Goal: Task Accomplishment & Management: Use online tool/utility

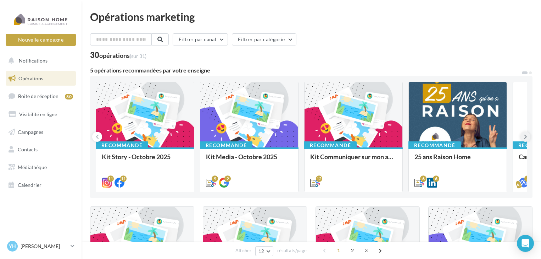
click at [527, 137] on icon at bounding box center [525, 136] width 3 height 7
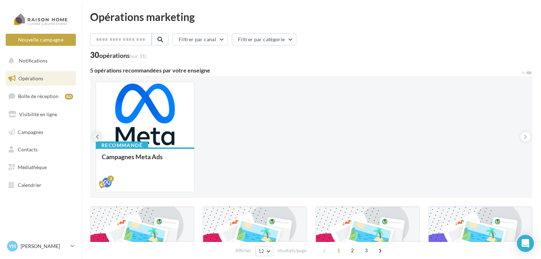
click at [97, 135] on icon at bounding box center [97, 136] width 3 height 7
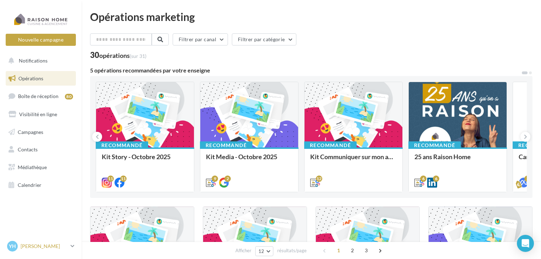
click at [56, 249] on div "YH [PERSON_NAME] [EMAIL_ADDRESS][DOMAIN_NAME]" at bounding box center [37, 246] width 61 height 11
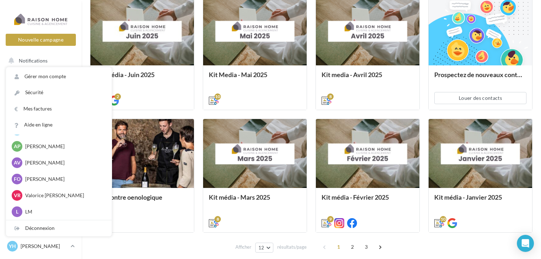
scroll to position [365, 0]
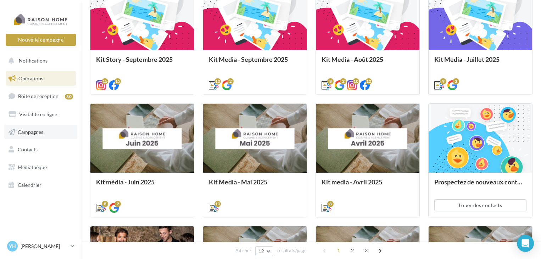
scroll to position [223, 0]
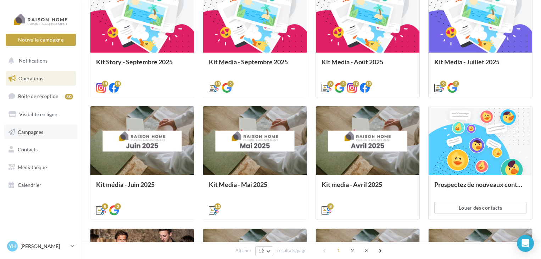
click at [38, 130] on span "Campagnes" at bounding box center [31, 131] width 26 height 6
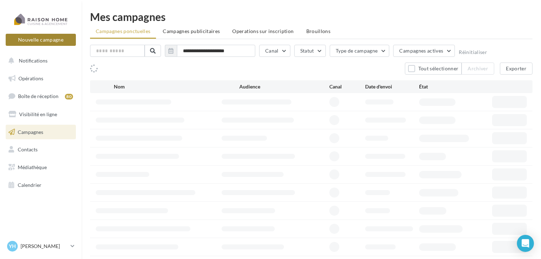
click at [54, 39] on button "Nouvelle campagne" at bounding box center [41, 40] width 70 height 12
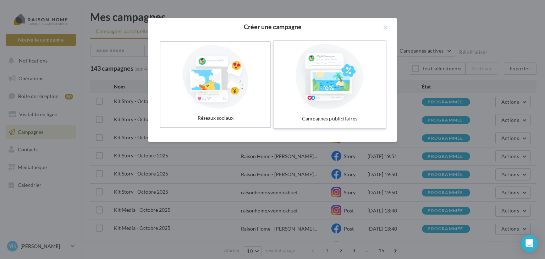
click at [352, 78] on div at bounding box center [329, 76] width 106 height 65
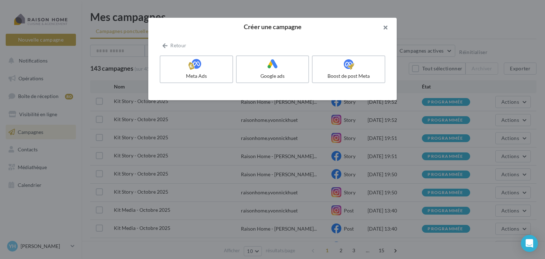
click at [386, 24] on button "button" at bounding box center [382, 28] width 28 height 21
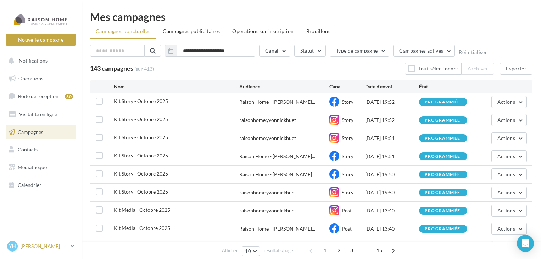
click at [45, 247] on p "[PERSON_NAME]" at bounding box center [44, 245] width 47 height 7
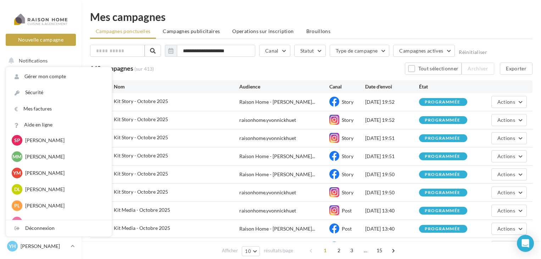
scroll to position [210, 0]
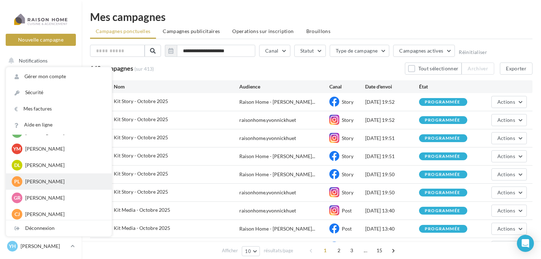
click at [44, 180] on p "[PERSON_NAME]" at bounding box center [64, 181] width 78 height 7
